Goal: Information Seeking & Learning: Learn about a topic

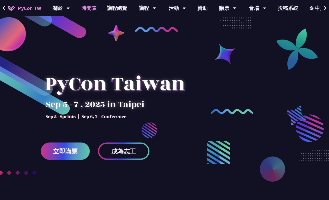
click at [95, 8] on link "時間表" at bounding box center [88, 8] width 25 height 16
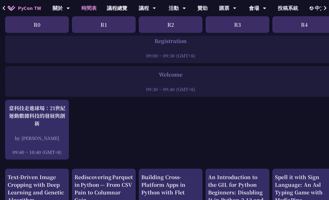
scroll to position [73, 0]
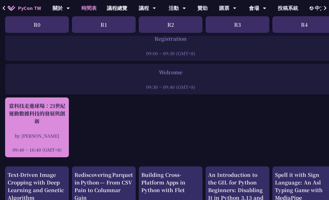
click at [23, 118] on div "當科技走進球場：21世紀運動數據科技的發展與創新" at bounding box center [37, 113] width 59 height 23
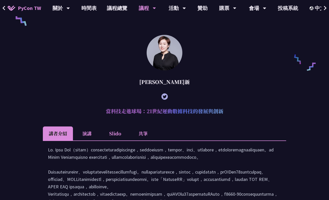
scroll to position [379, 0]
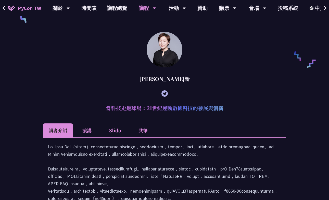
click at [142, 124] on li "共筆" at bounding box center [143, 131] width 28 height 14
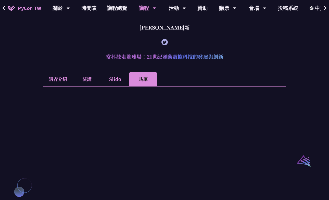
scroll to position [449, 0]
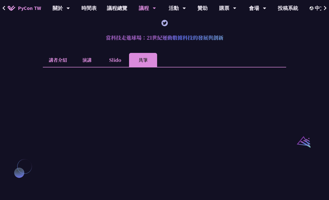
click at [140, 54] on li "共筆" at bounding box center [143, 60] width 28 height 14
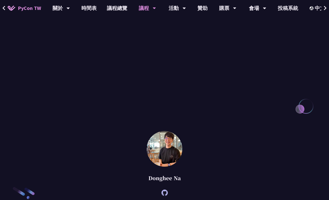
scroll to position [772, 0]
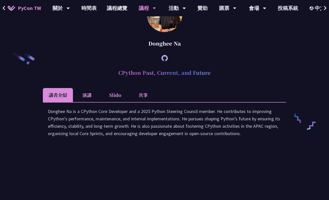
click at [142, 88] on li "共筆" at bounding box center [143, 95] width 28 height 14
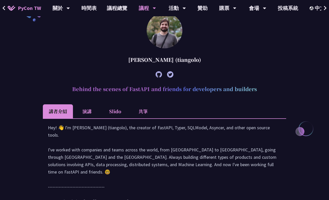
scroll to position [191, 0]
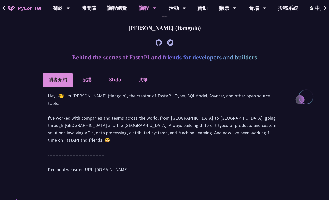
click at [143, 79] on li "共筆" at bounding box center [143, 80] width 28 height 14
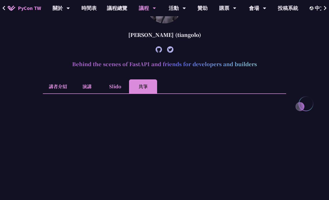
scroll to position [75, 0]
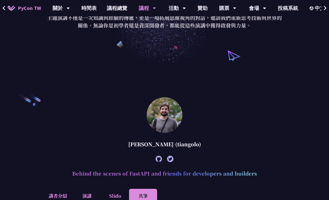
click at [161, 159] on icon at bounding box center [158, 159] width 6 height 6
click at [158, 160] on icon at bounding box center [158, 159] width 6 height 6
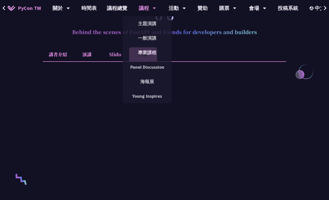
scroll to position [234, 0]
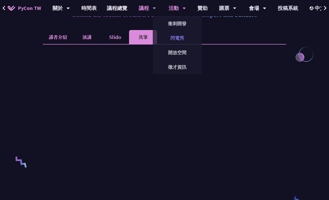
click at [179, 39] on link "閃電秀" at bounding box center [177, 38] width 49 height 12
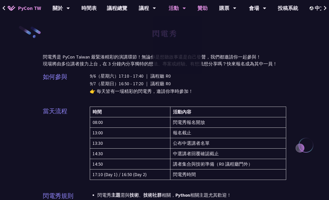
click at [204, 4] on link "贊助" at bounding box center [202, 8] width 20 height 16
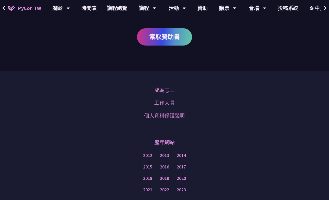
scroll to position [347, 0]
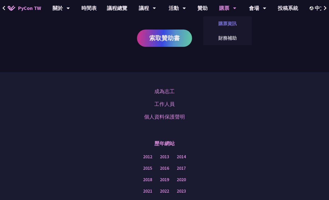
click at [225, 21] on link "購票資訊" at bounding box center [227, 24] width 49 height 12
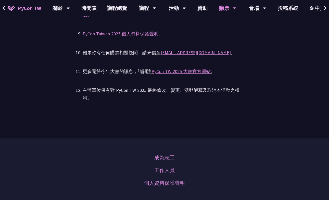
scroll to position [1562, 0]
